Goal: Task Accomplishment & Management: Manage account settings

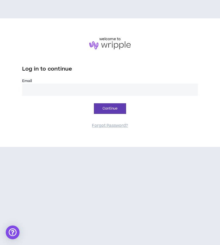
click at [109, 91] on input "email" at bounding box center [109, 89] width 175 height 12
type input "**********"
click at [111, 111] on button "Continue" at bounding box center [110, 108] width 32 height 11
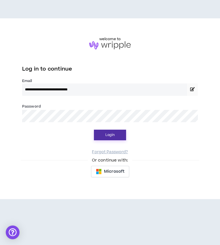
click at [108, 134] on button "Login" at bounding box center [110, 135] width 32 height 11
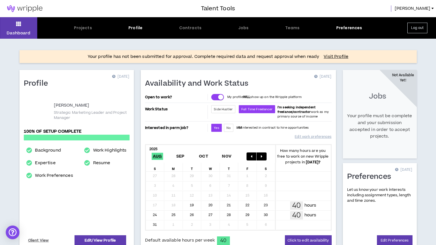
scroll to position [54, 0]
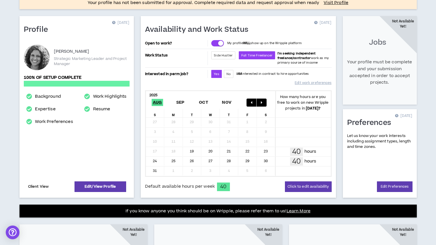
click at [39, 185] on link "Client View" at bounding box center [38, 187] width 23 height 10
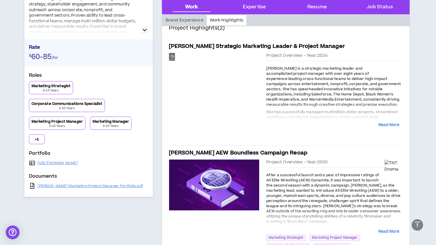
scroll to position [132, 0]
